Goal: Task Accomplishment & Management: Use online tool/utility

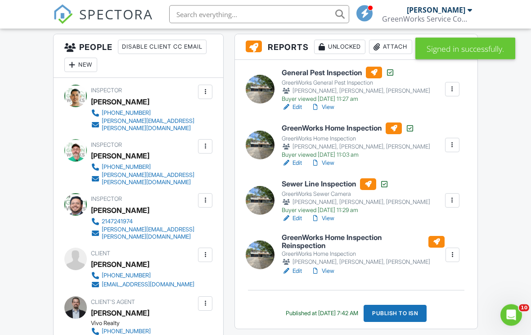
scroll to position [230, 0]
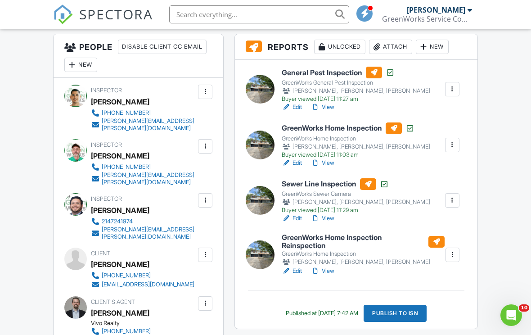
click at [330, 269] on link "View" at bounding box center [322, 270] width 23 height 9
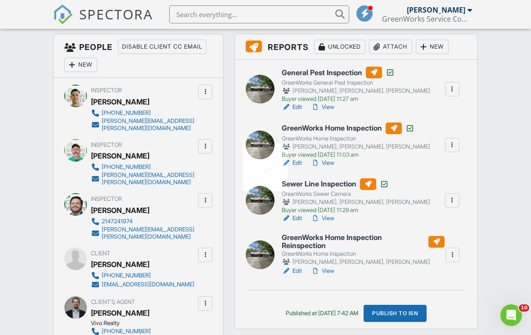
scroll to position [243, 0]
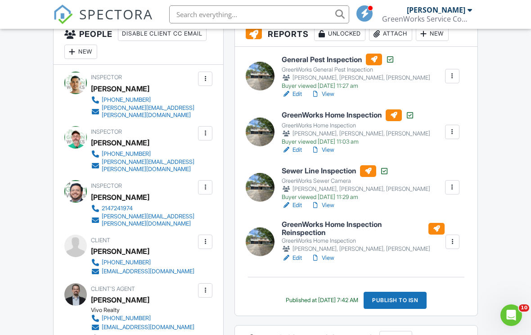
click at [456, 242] on div at bounding box center [452, 241] width 9 height 9
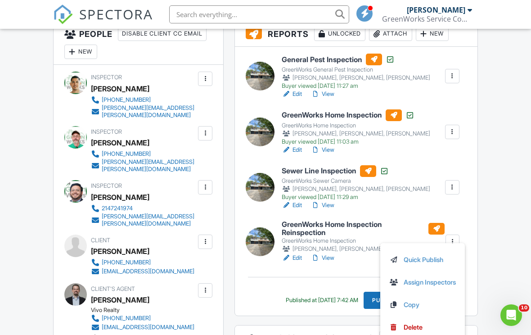
click at [429, 261] on link "Quick Publish" at bounding box center [422, 260] width 67 height 10
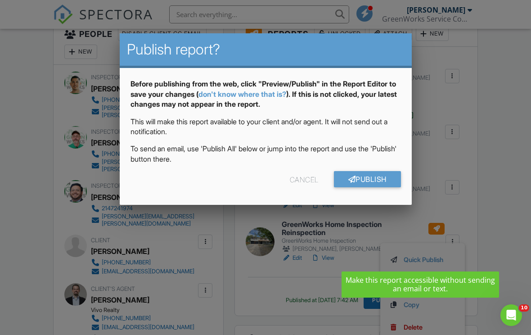
click at [365, 178] on link "Publish" at bounding box center [367, 179] width 67 height 16
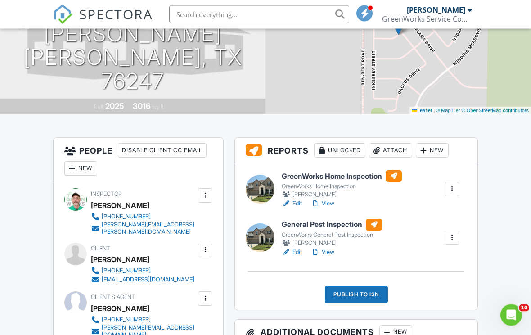
scroll to position [149, 0]
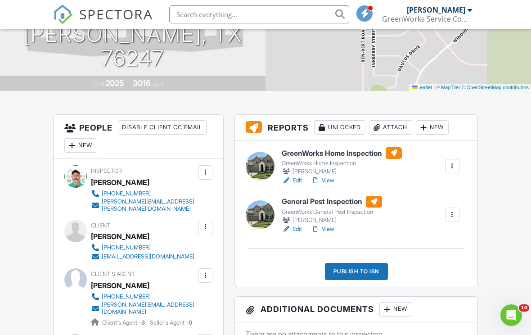
click at [329, 184] on link "View" at bounding box center [322, 180] width 23 height 9
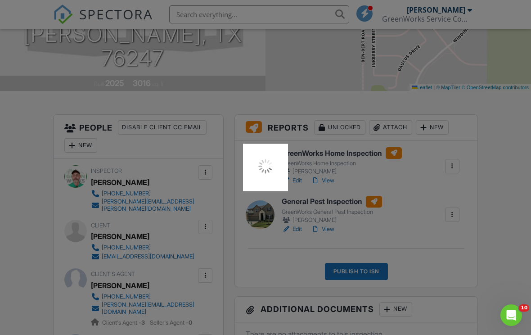
scroll to position [162, 0]
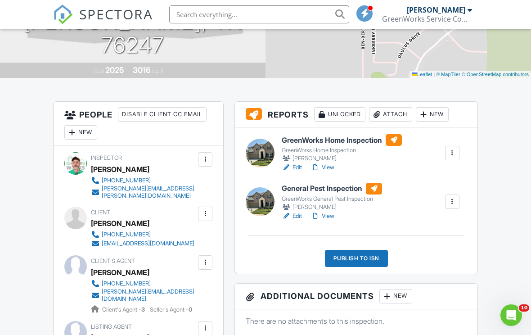
click at [362, 263] on div "Publish to ISN" at bounding box center [356, 258] width 63 height 17
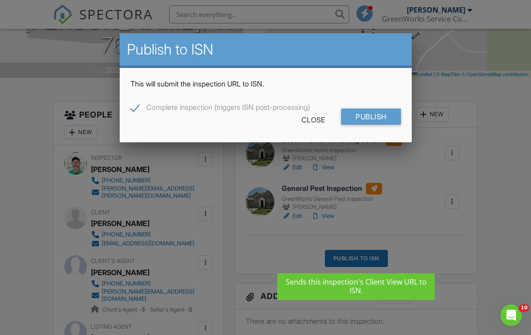
click at [378, 117] on input "Publish" at bounding box center [371, 116] width 60 height 16
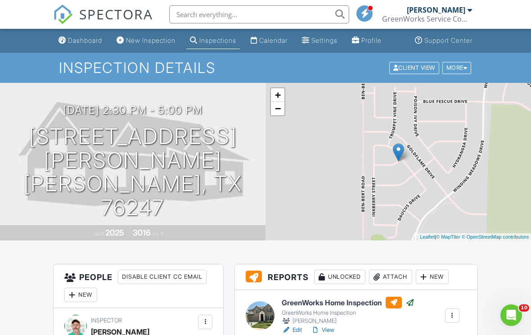
click at [88, 39] on div "Dashboard" at bounding box center [85, 40] width 34 height 8
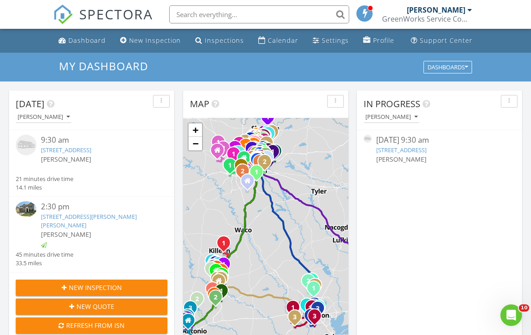
scroll to position [17, 0]
